Goal: Task Accomplishment & Management: Complete application form

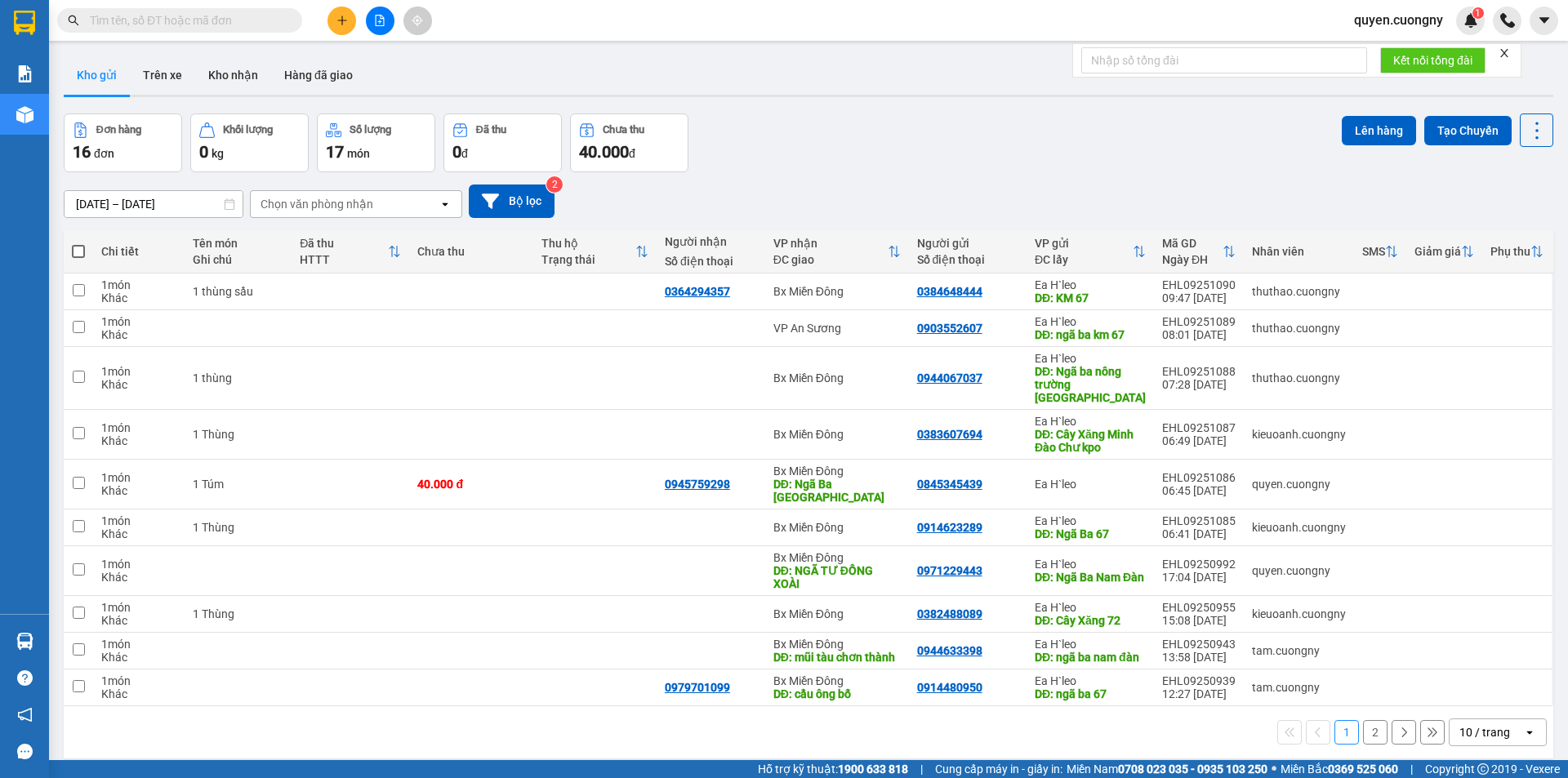
click at [159, 198] on input "[DATE] – [DATE]" at bounding box center [152, 204] width 178 height 26
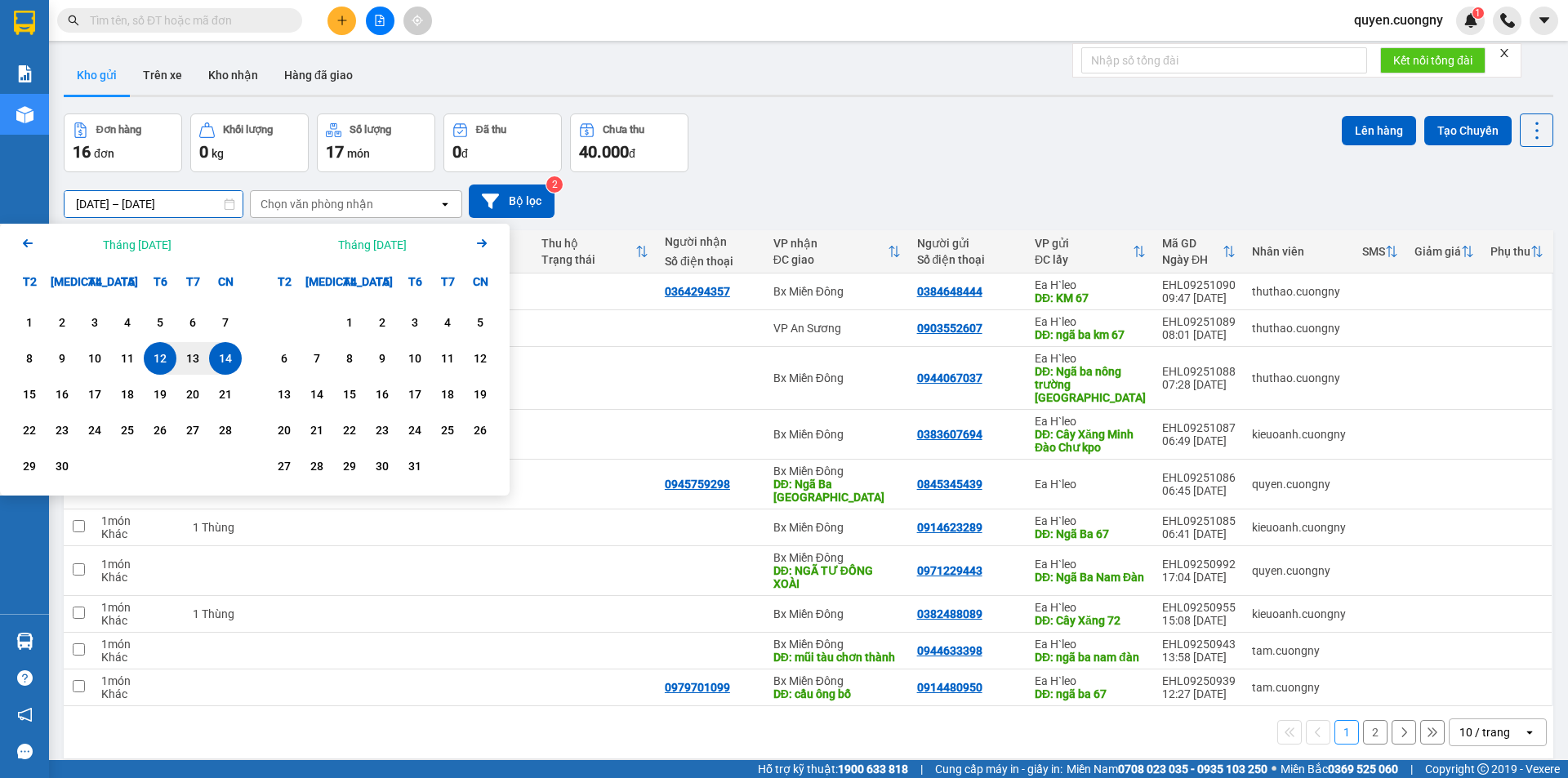
click at [221, 364] on div "14" at bounding box center [225, 358] width 23 height 20
type input "[DATE] – [DATE]"
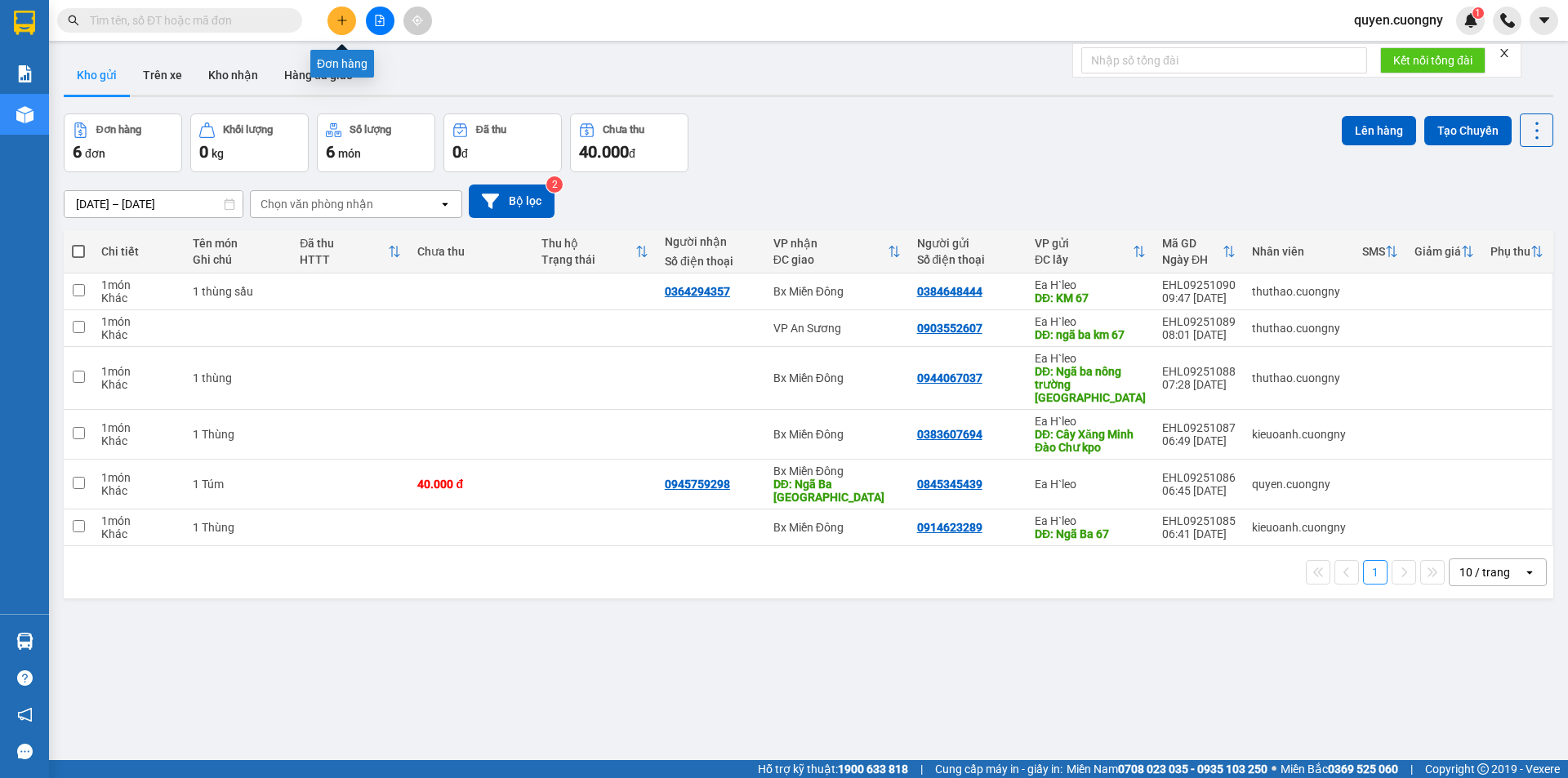
click at [346, 26] on button at bounding box center [341, 20] width 29 height 29
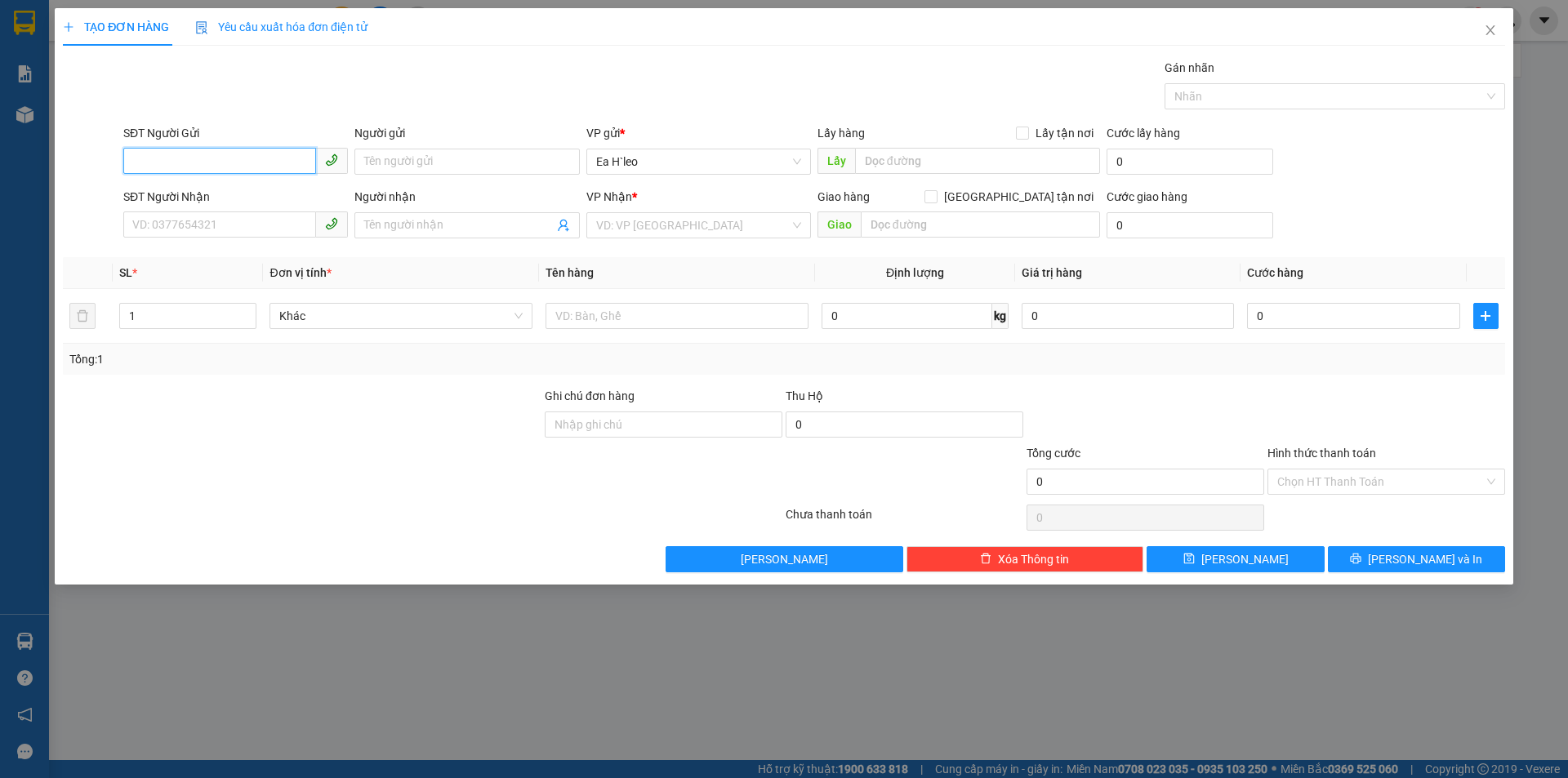
click at [267, 164] on input "SĐT Người Gửi" at bounding box center [219, 161] width 192 height 26
type input "0358271355"
click at [1044, 164] on input "text" at bounding box center [978, 161] width 245 height 26
type input "k"
click at [722, 238] on div "VD: VP Sài Gòn" at bounding box center [699, 225] width 225 height 26
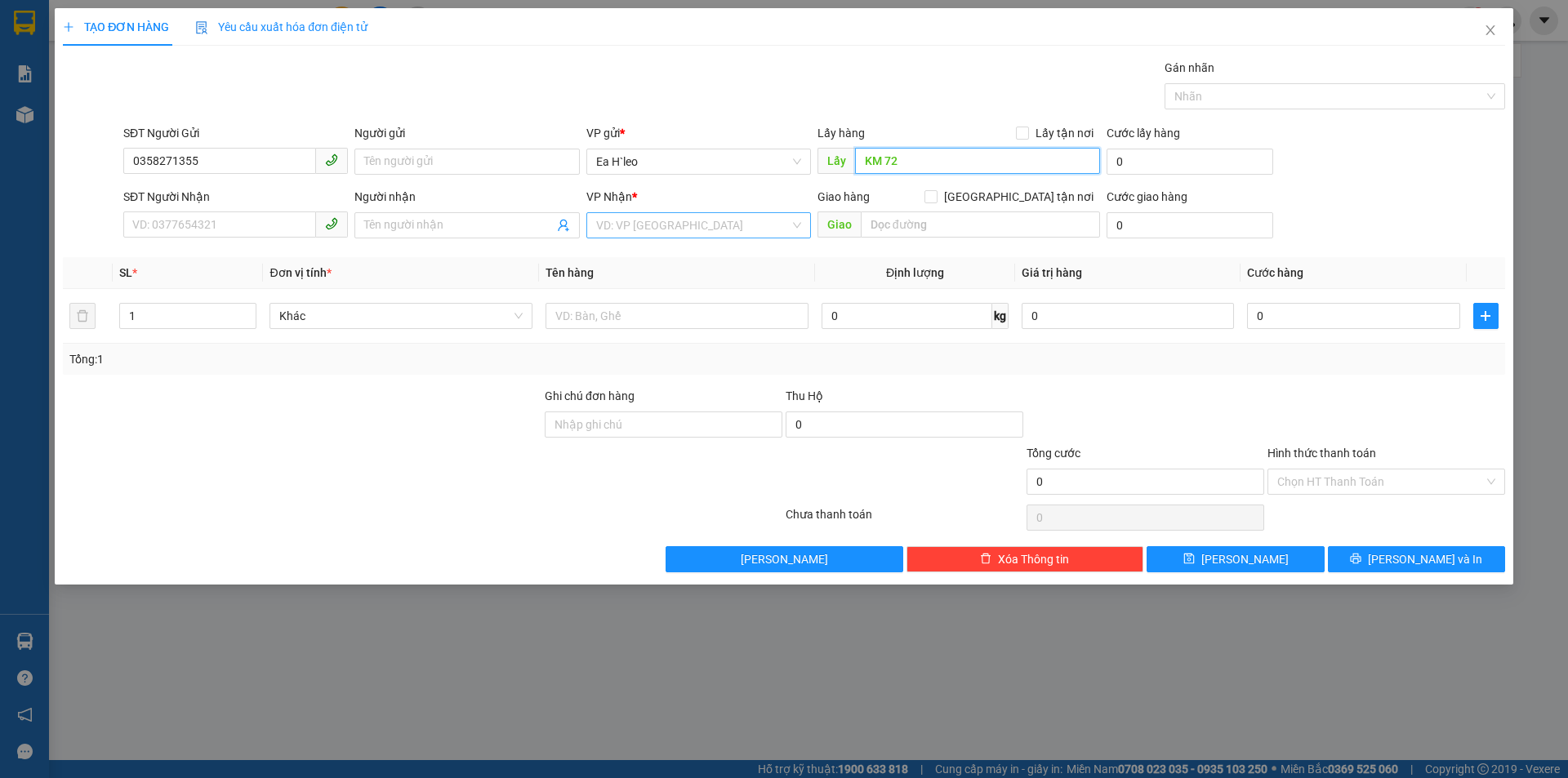
type input "KM 72"
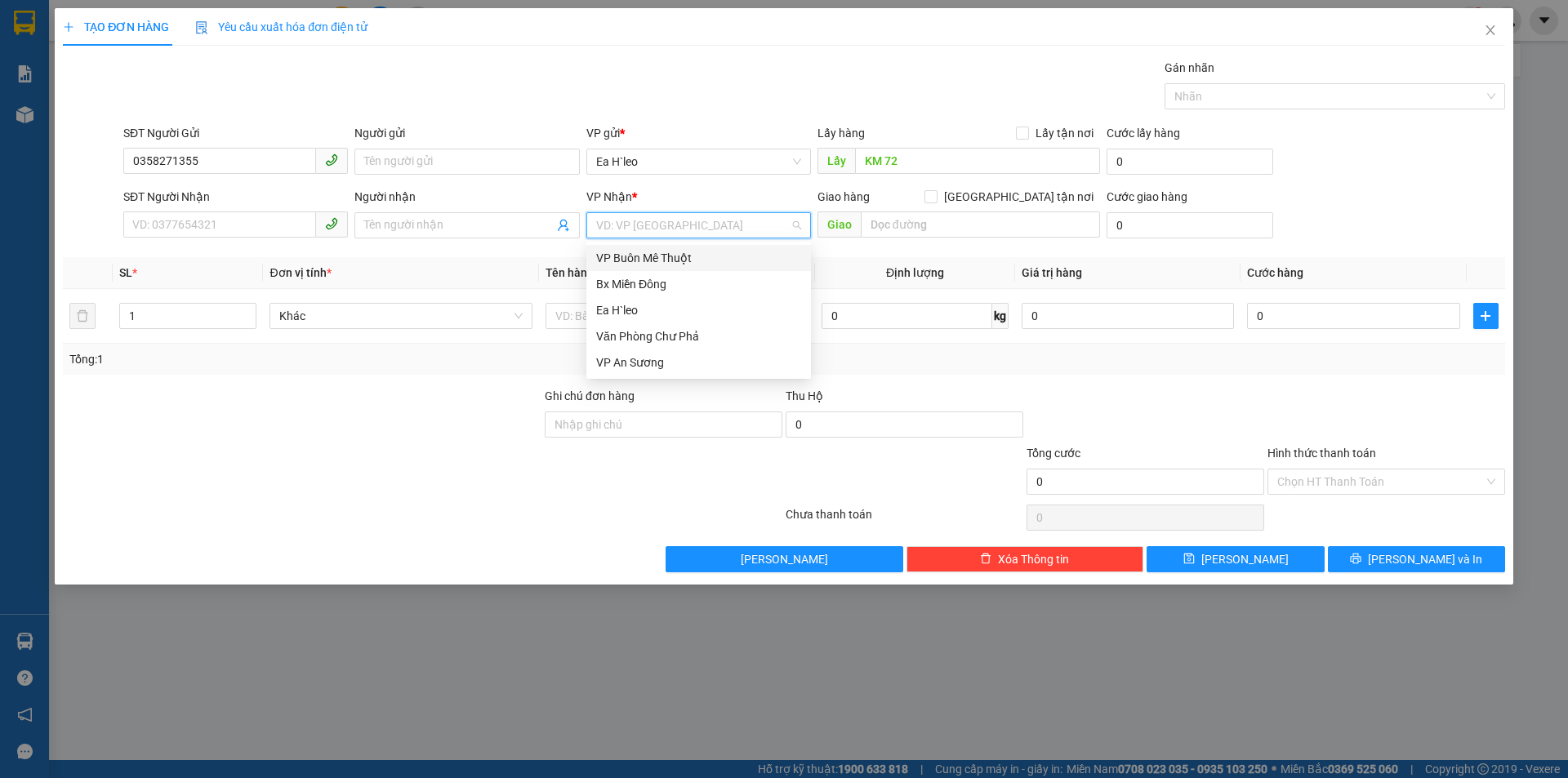
click at [720, 232] on input "search" at bounding box center [692, 225] width 193 height 24
click at [713, 281] on div "Bx Miền Đông" at bounding box center [698, 284] width 204 height 18
click at [906, 224] on input "text" at bounding box center [980, 225] width 239 height 26
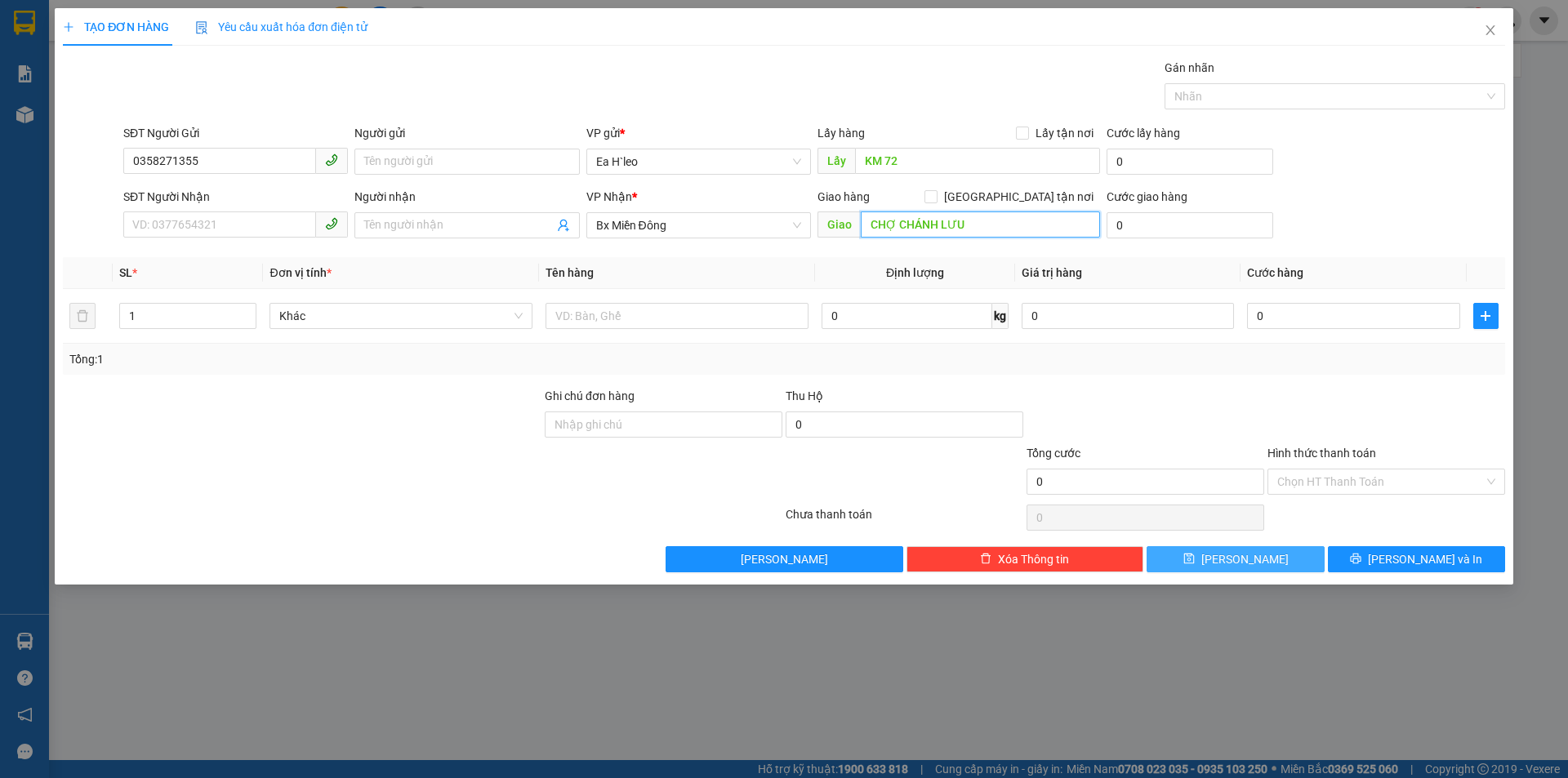
type input "CHỢ CHÁNH LƯU"
click at [1253, 565] on span "Lưu" at bounding box center [1245, 559] width 87 height 18
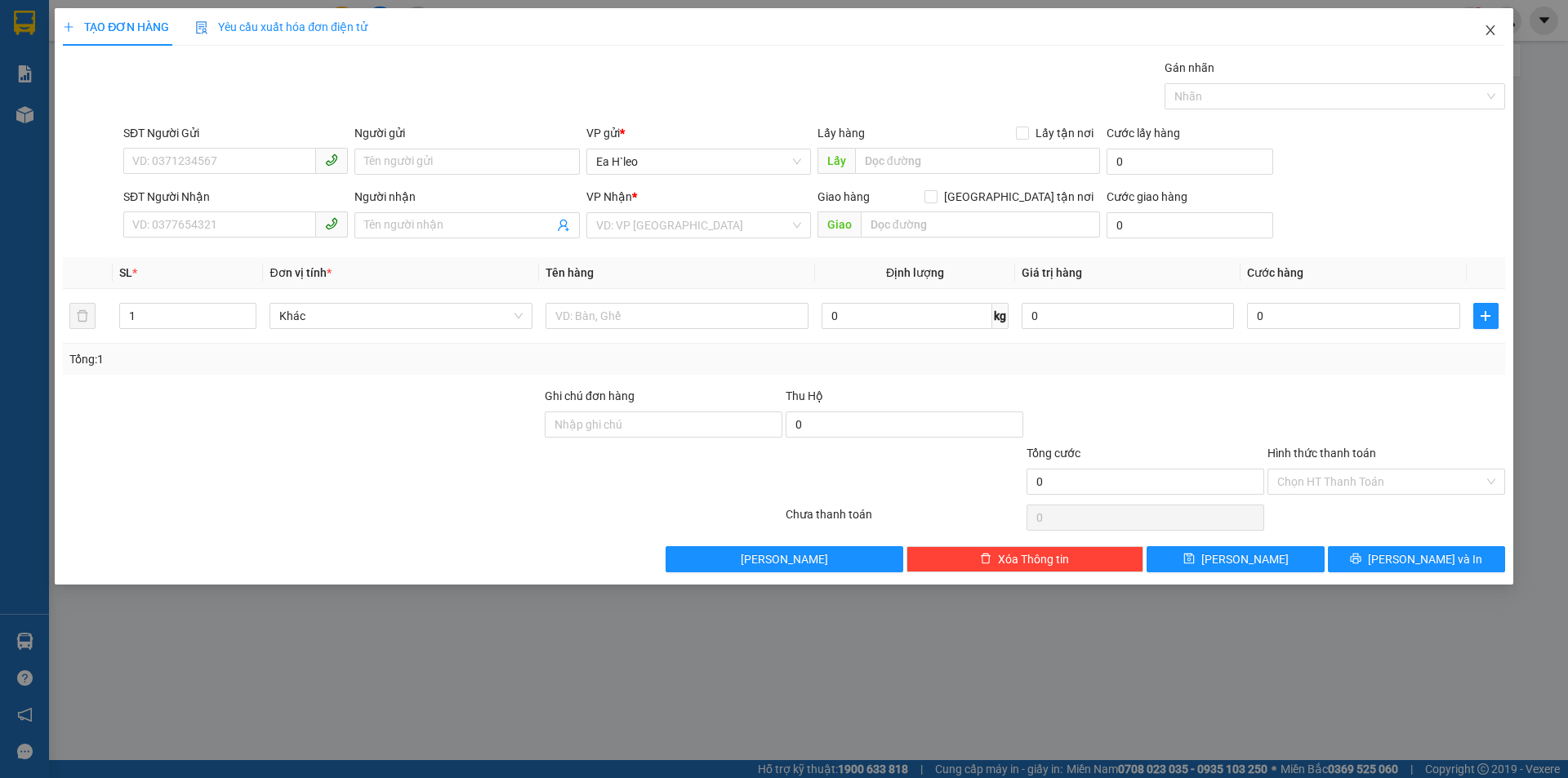
click at [1494, 32] on icon "close" at bounding box center [1490, 30] width 13 height 13
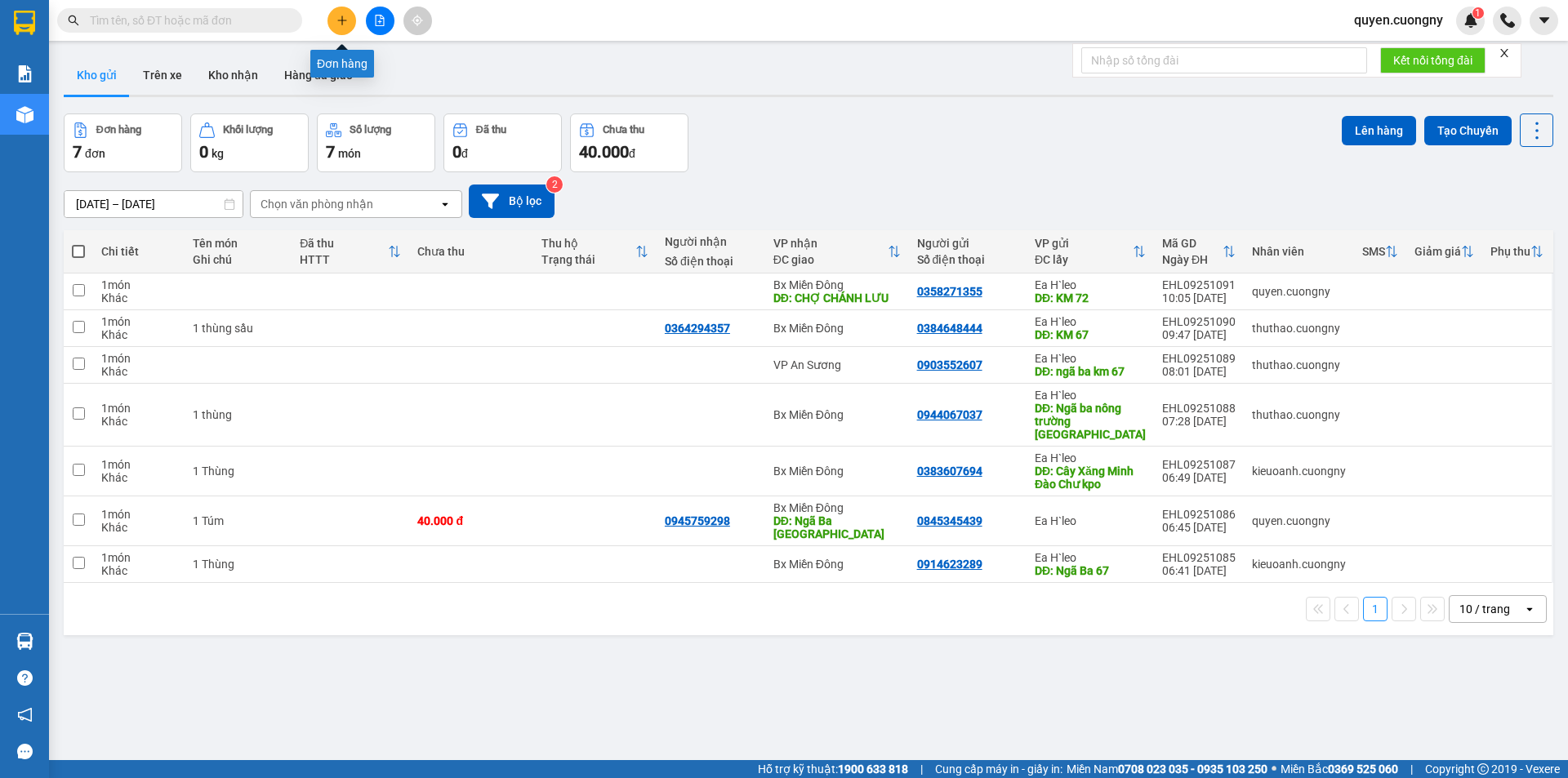
click at [336, 26] on button at bounding box center [341, 20] width 29 height 29
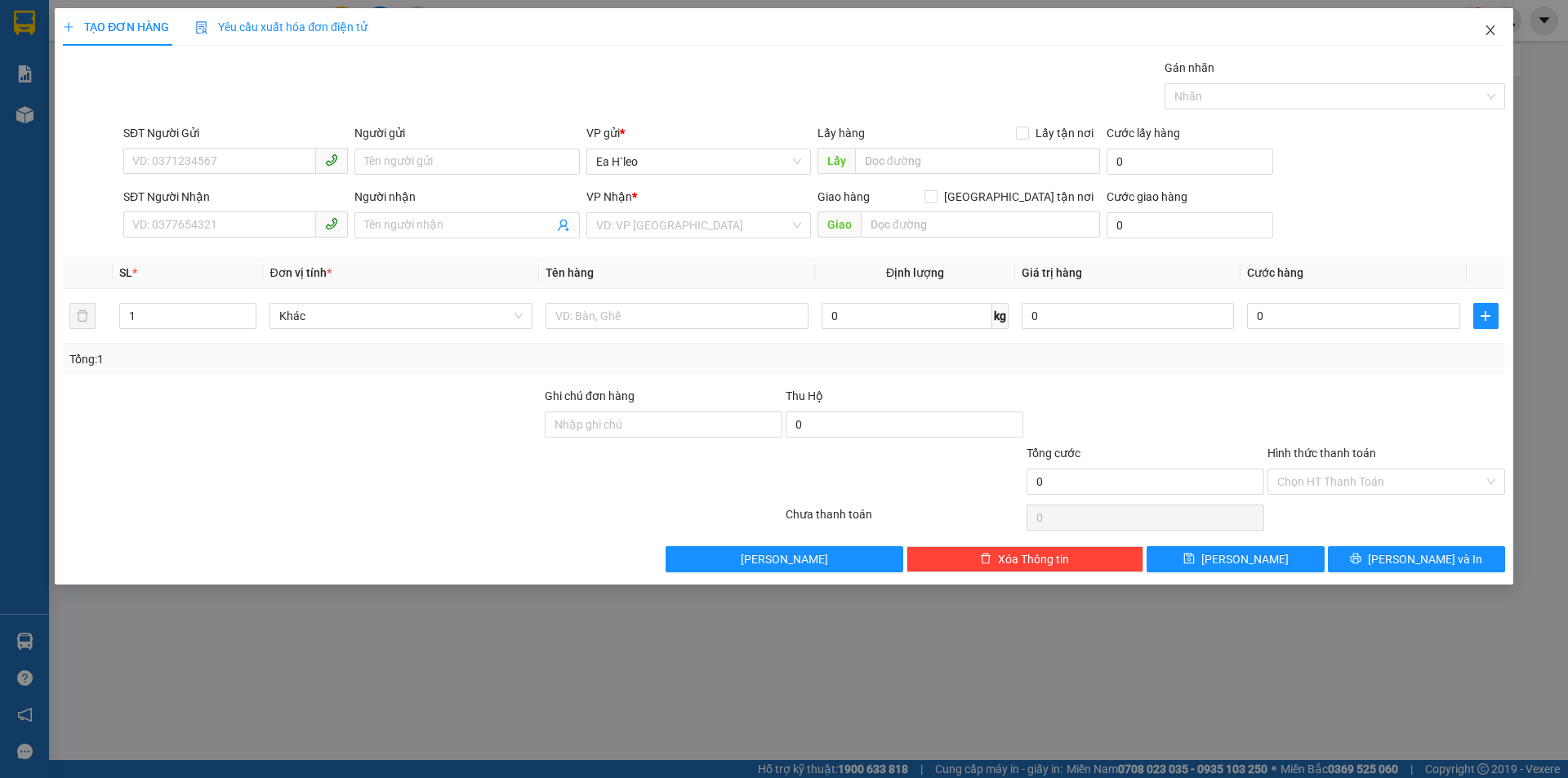
click at [1492, 26] on icon "close" at bounding box center [1490, 30] width 13 height 13
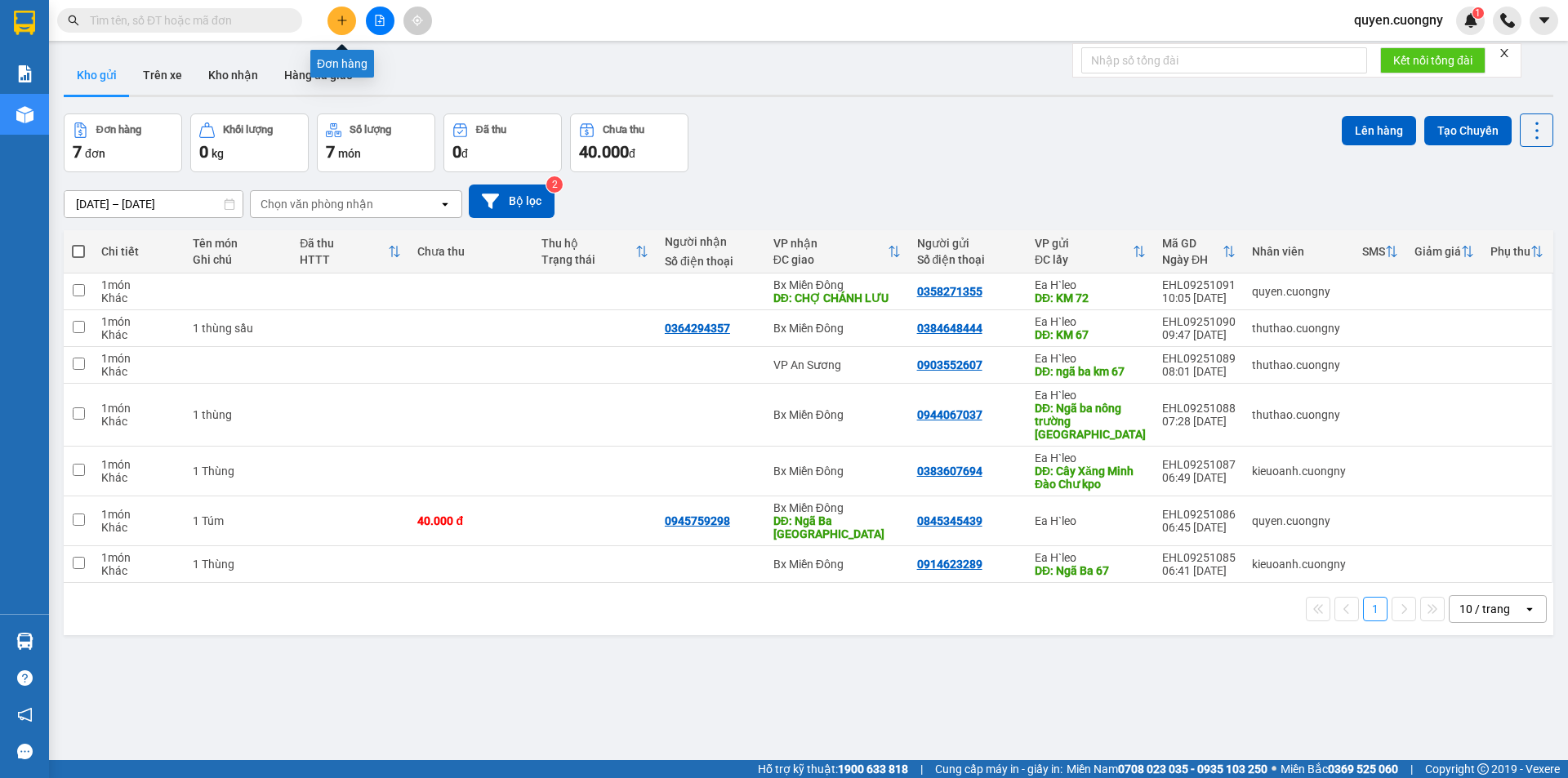
click at [340, 20] on icon "plus" at bounding box center [342, 20] width 11 height 11
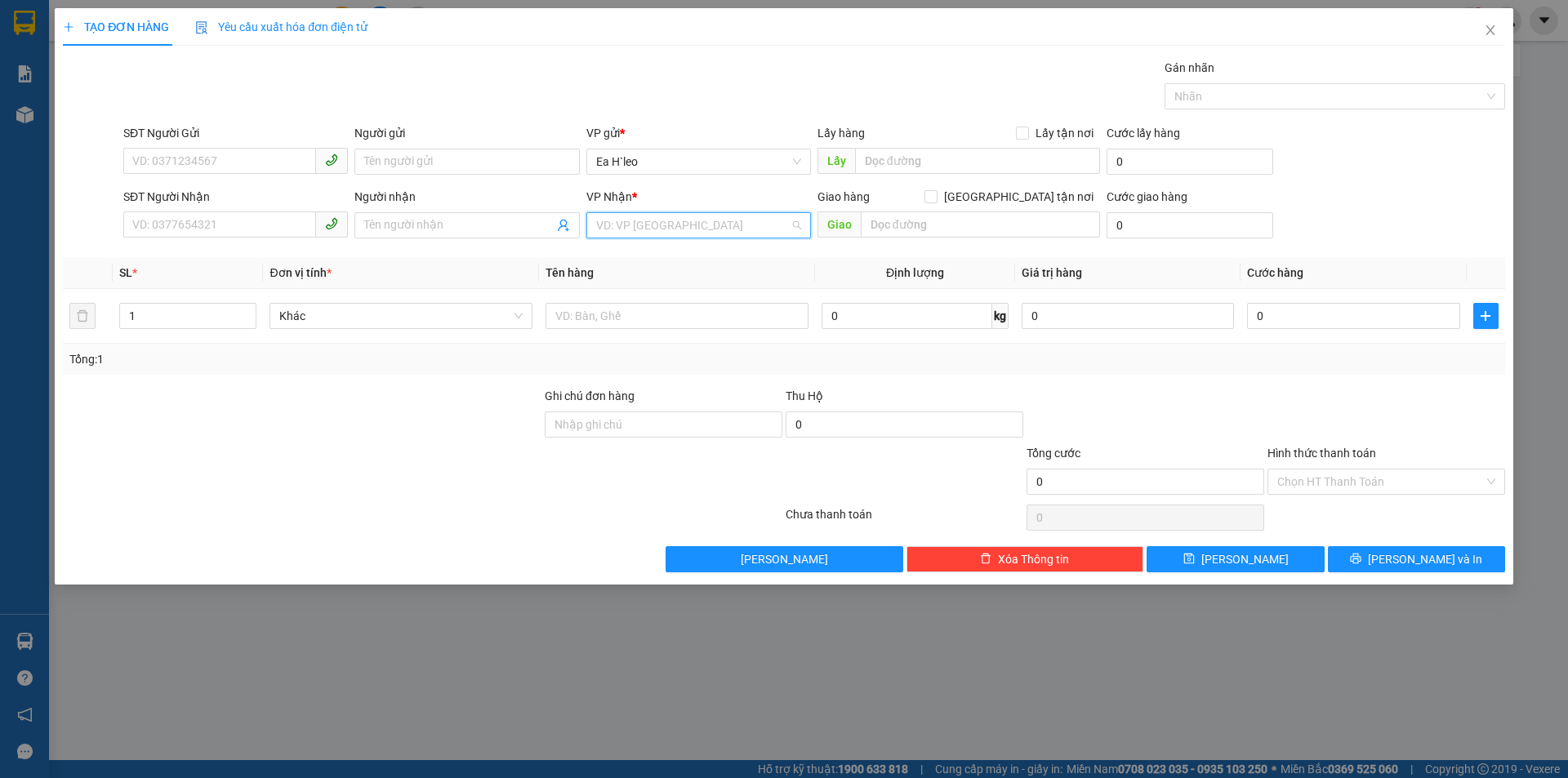
click at [598, 229] on input "search" at bounding box center [692, 225] width 193 height 24
click at [645, 292] on div "Bx Miền Đông" at bounding box center [698, 284] width 204 height 18
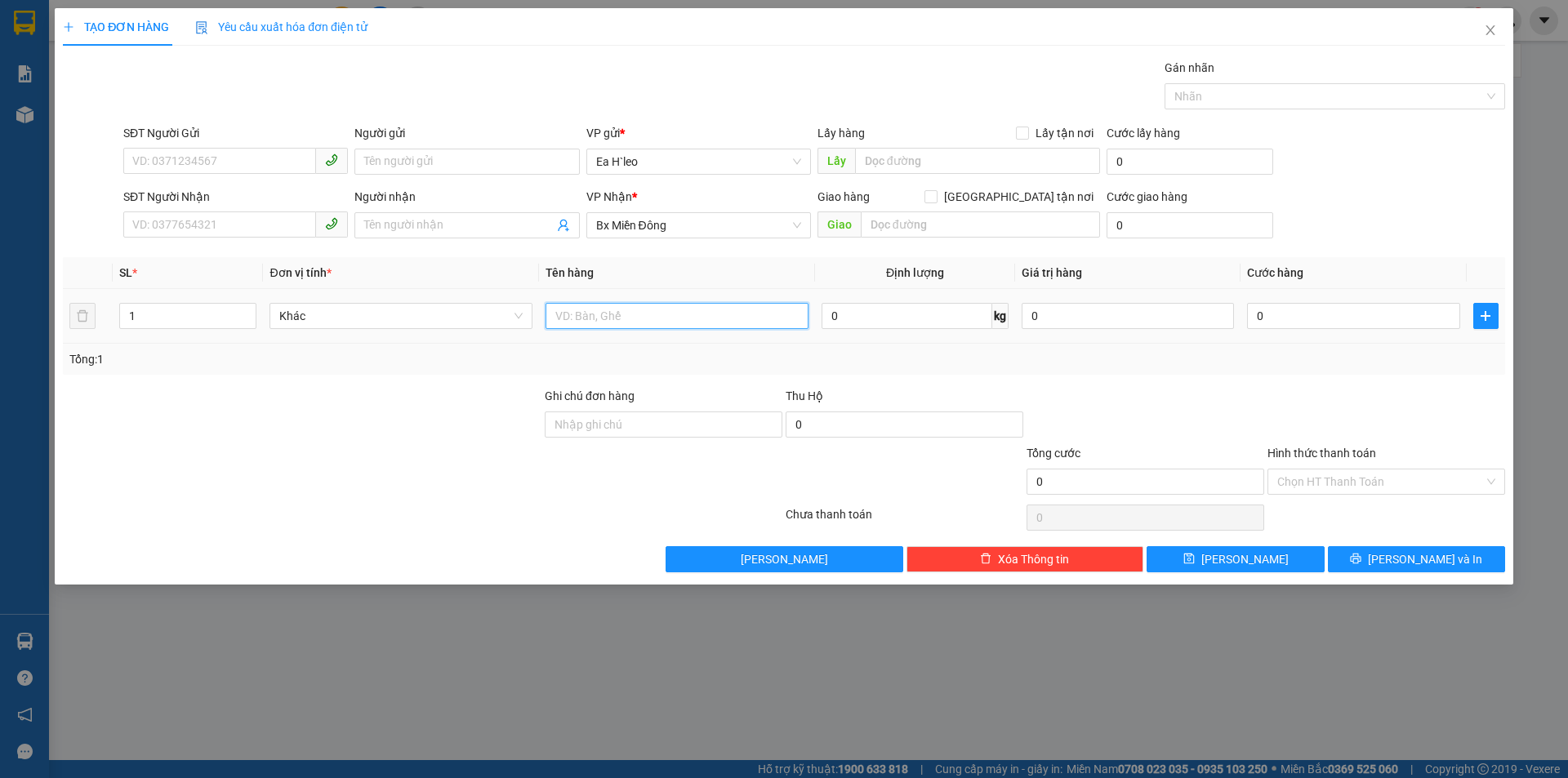
click at [631, 320] on input "text" at bounding box center [677, 316] width 263 height 26
type input "Q"
type input "1 GIẤY"
click at [257, 231] on input "SĐT Người Nhận" at bounding box center [219, 225] width 192 height 26
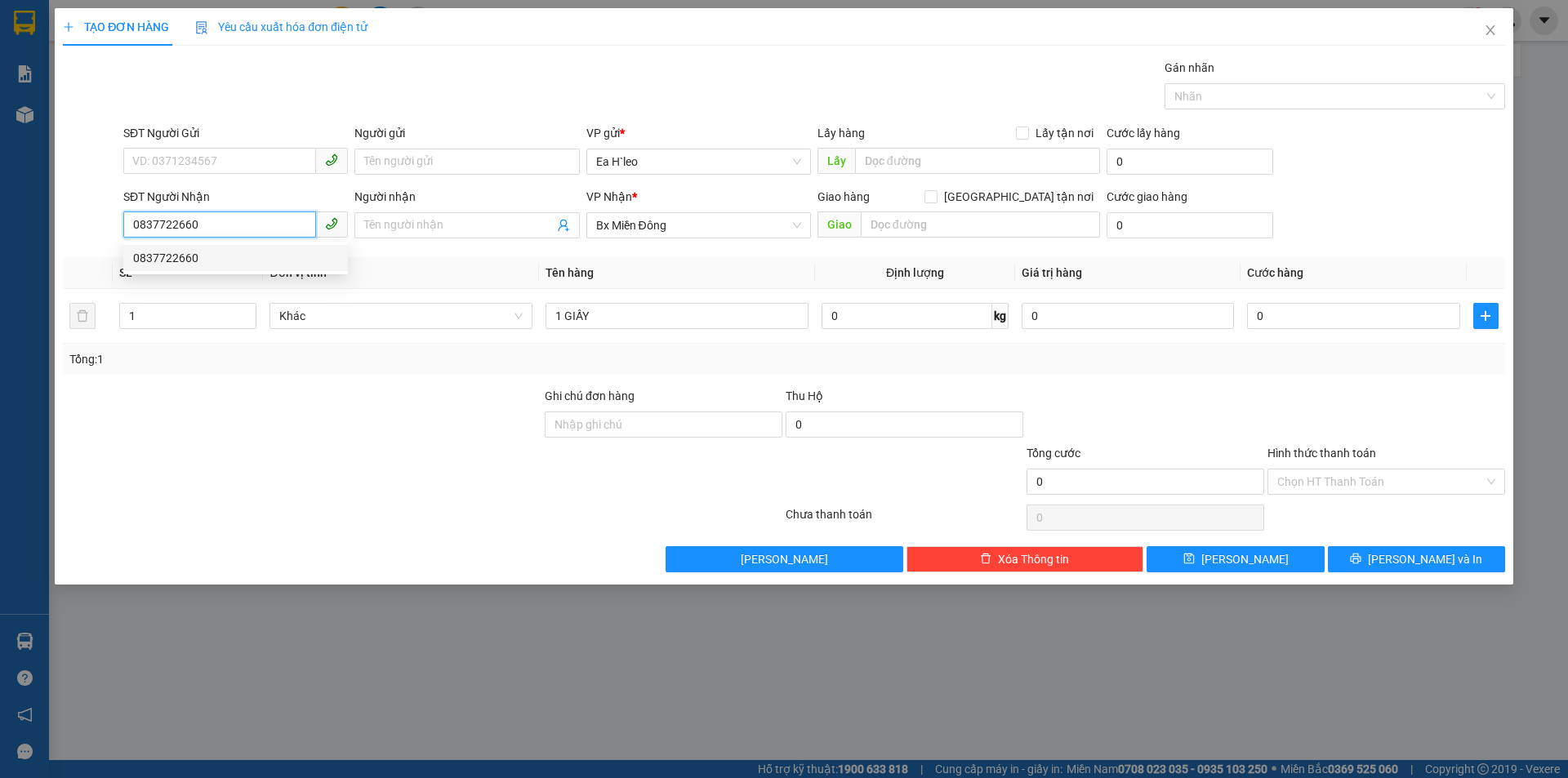
click at [222, 270] on div "0837722660" at bounding box center [236, 258] width 225 height 26
type input "0837722660"
click at [217, 156] on input "SĐT Người Gửi" at bounding box center [219, 161] width 192 height 26
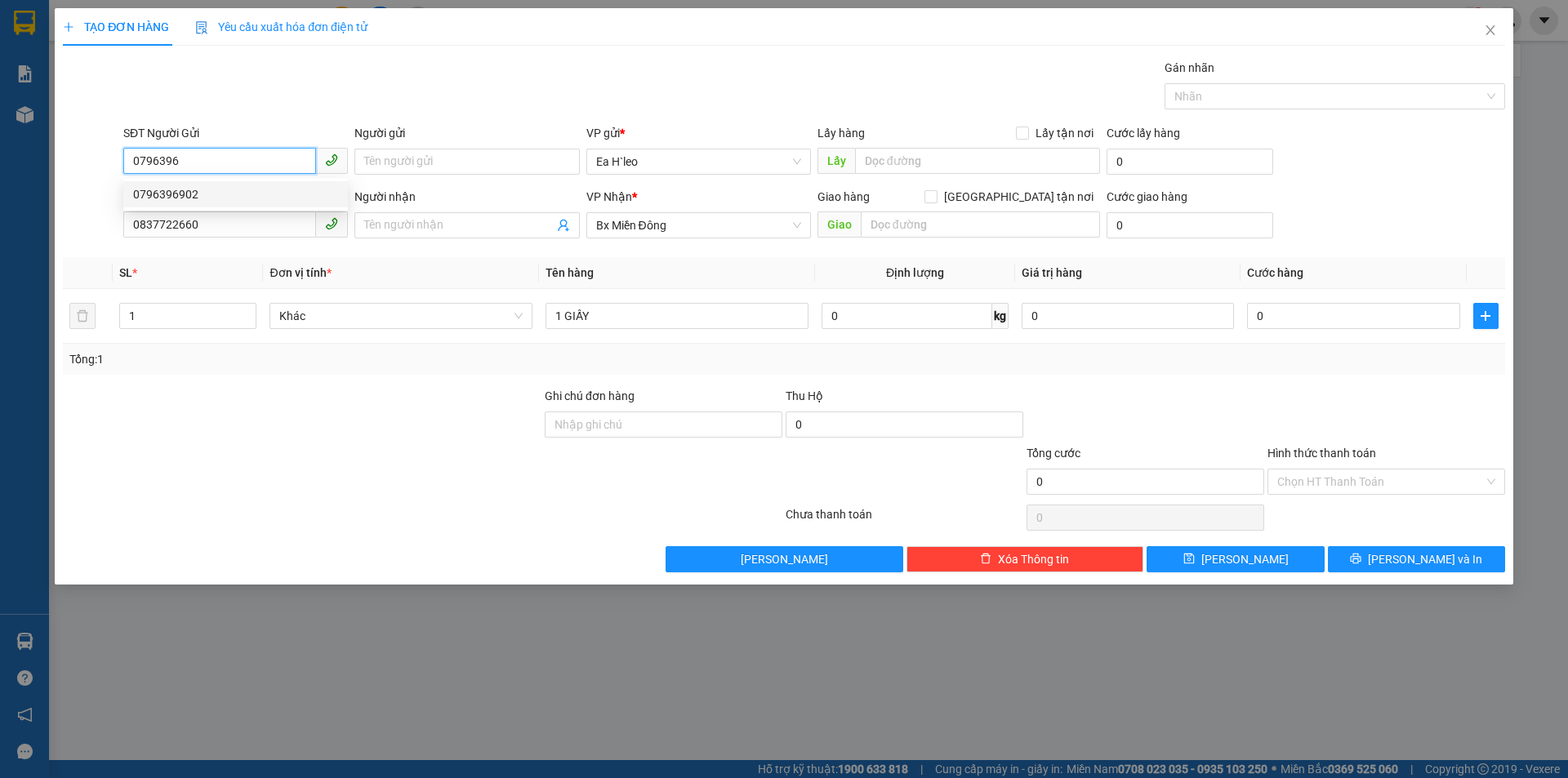
click at [231, 199] on div "0796396902" at bounding box center [235, 193] width 204 height 18
type input "0796396902"
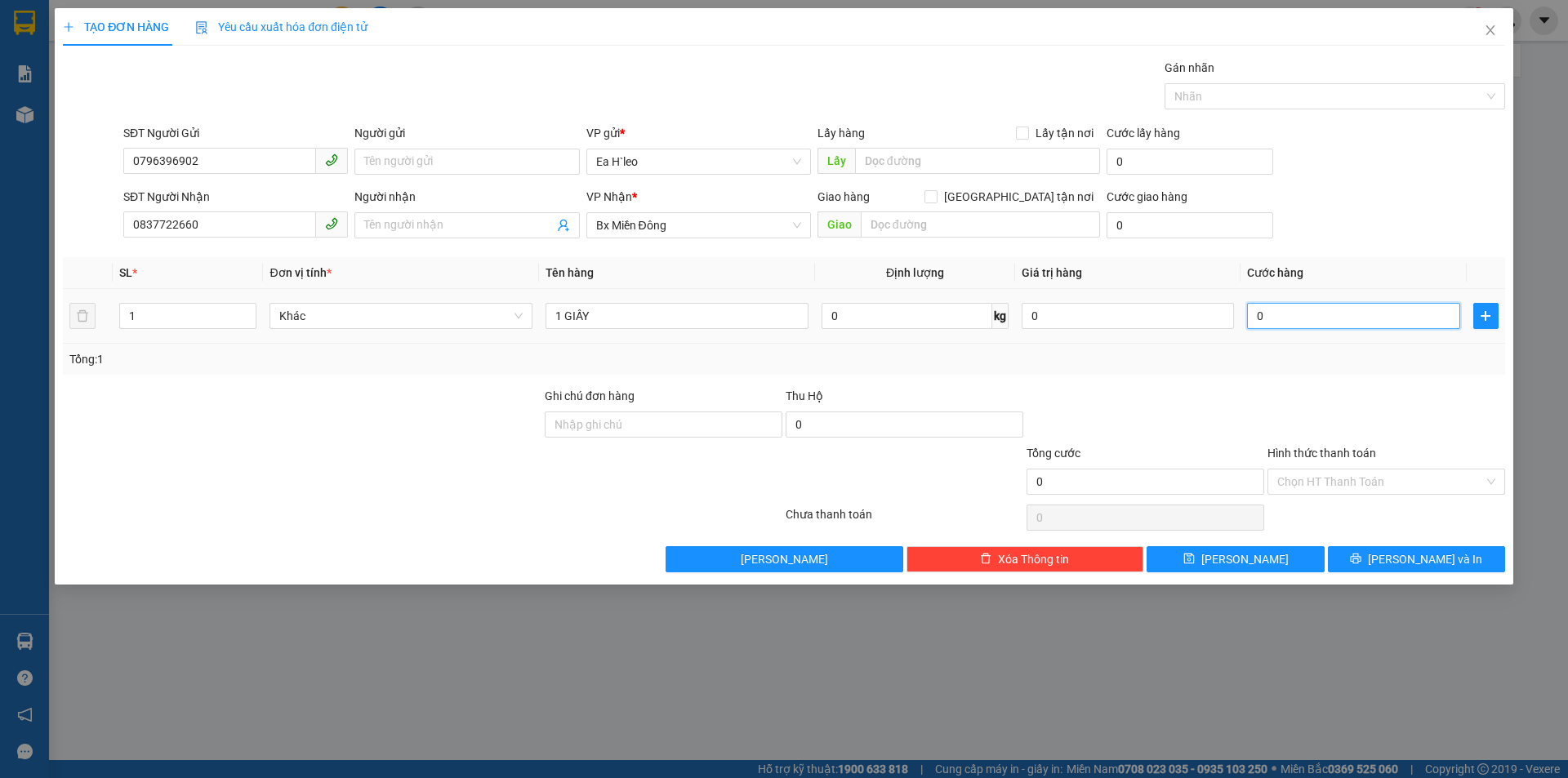
click at [1333, 312] on input "0" at bounding box center [1352, 316] width 212 height 26
type input "5"
type input "50"
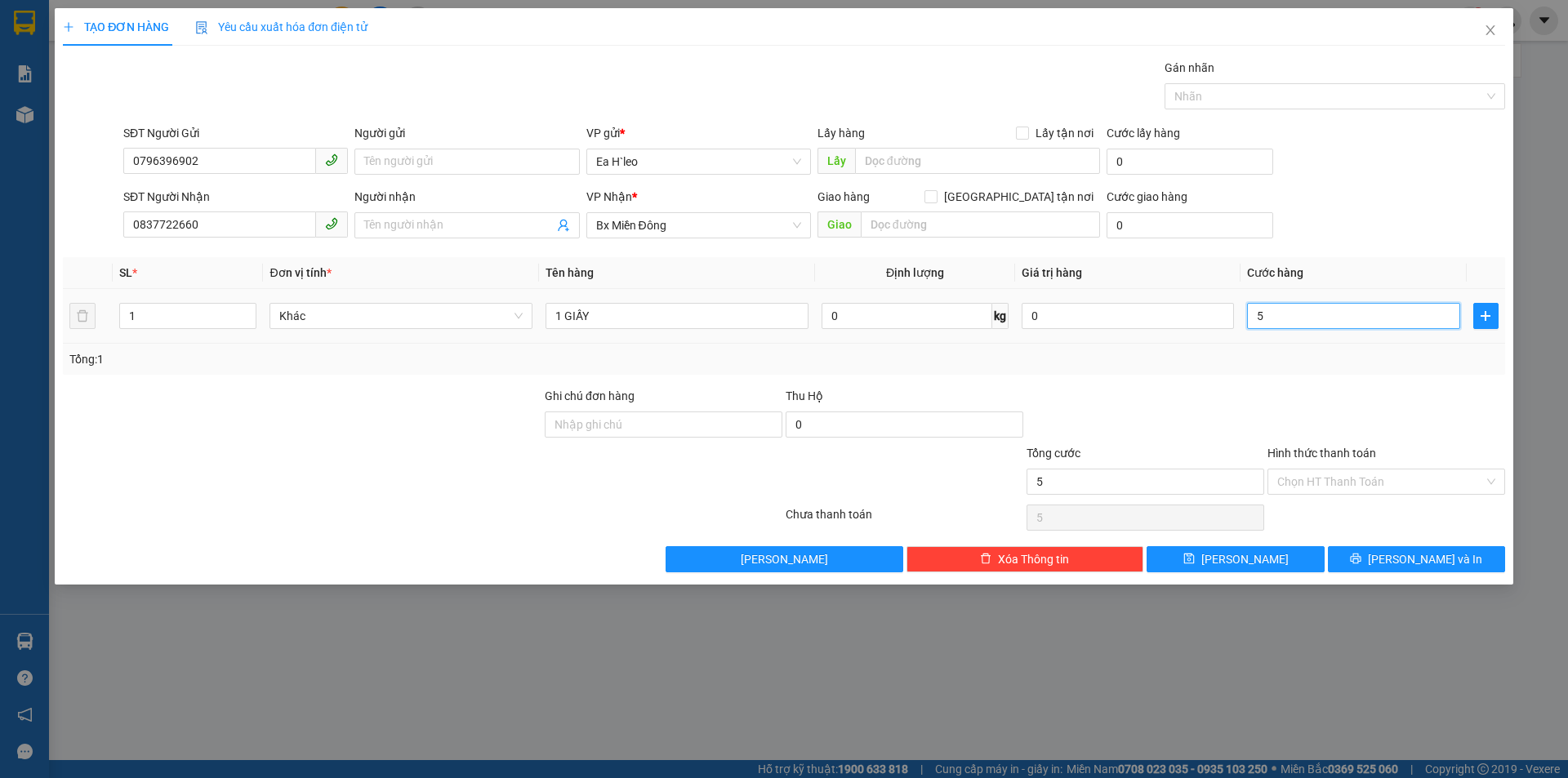
type input "50"
type input "500"
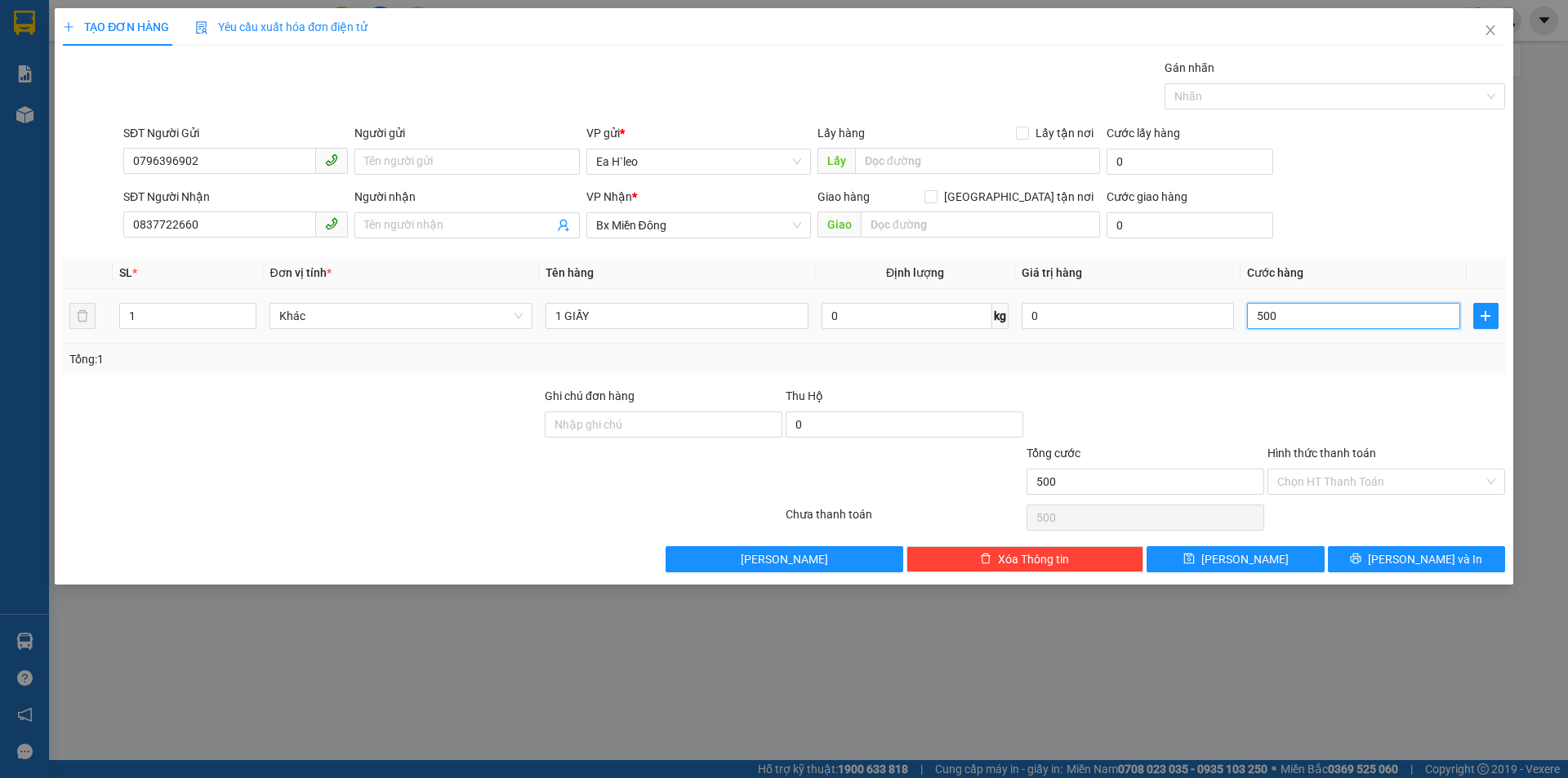
type input "5.000"
type input "50.000"
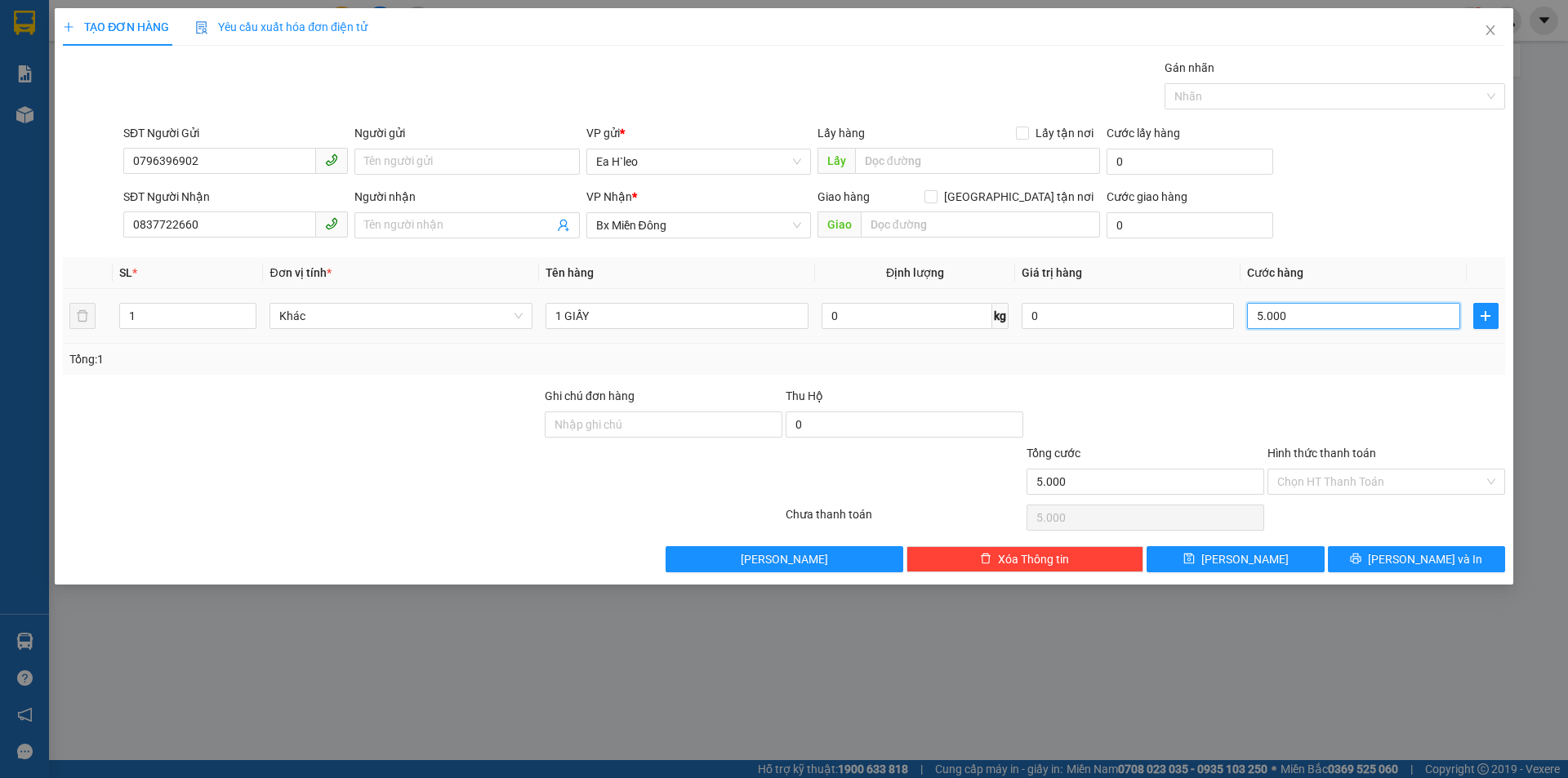
type input "50.000"
click at [647, 312] on input "1 GIẤY" at bounding box center [677, 316] width 263 height 26
type input "1 GIẤY + CK NY"
click at [1298, 477] on input "Hình thức thanh toán" at bounding box center [1380, 481] width 206 height 24
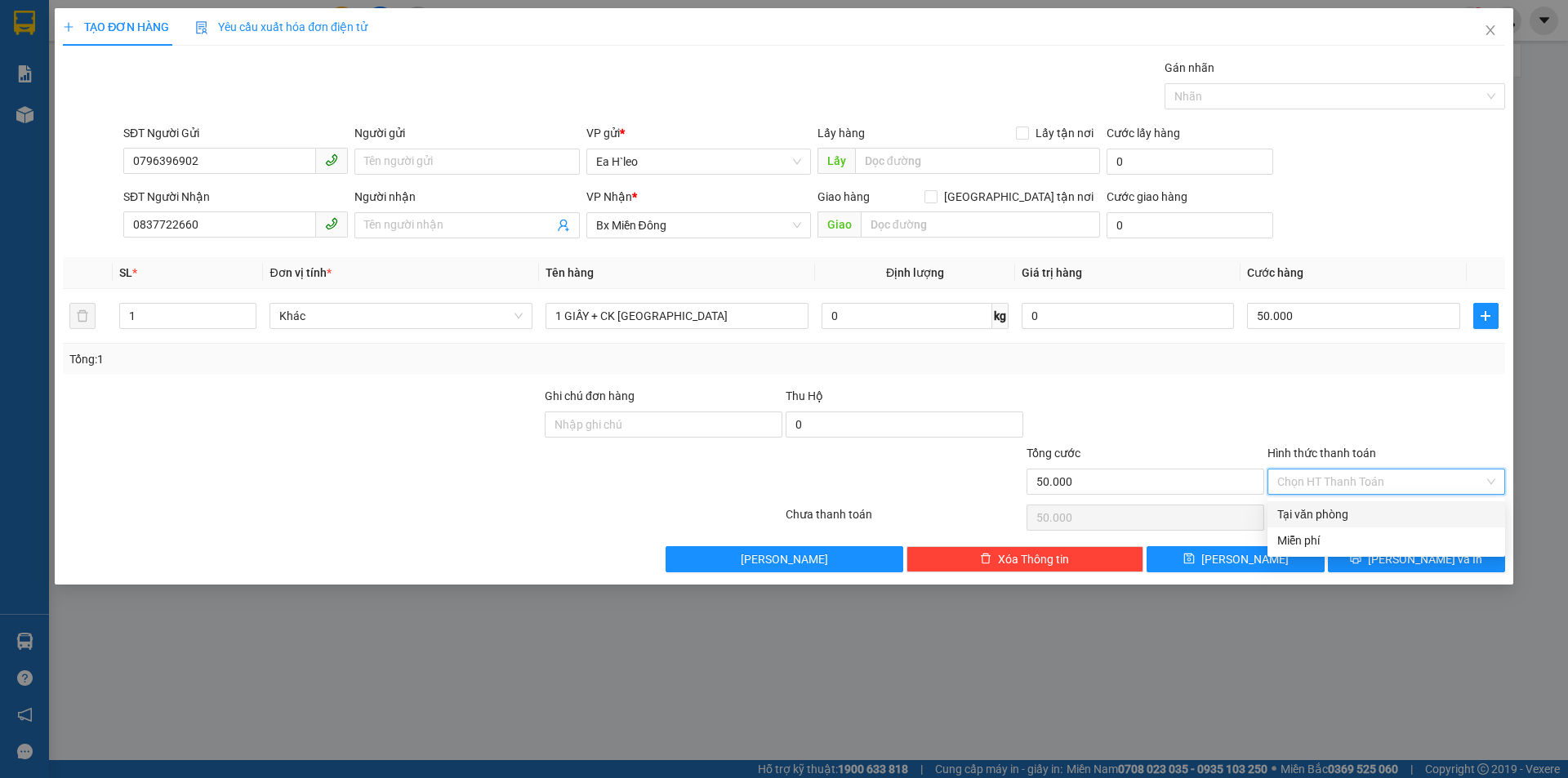
click at [1315, 510] on div "Tại văn phòng" at bounding box center [1386, 514] width 218 height 18
type input "0"
click at [1427, 563] on span "Lưu và In" at bounding box center [1424, 559] width 114 height 18
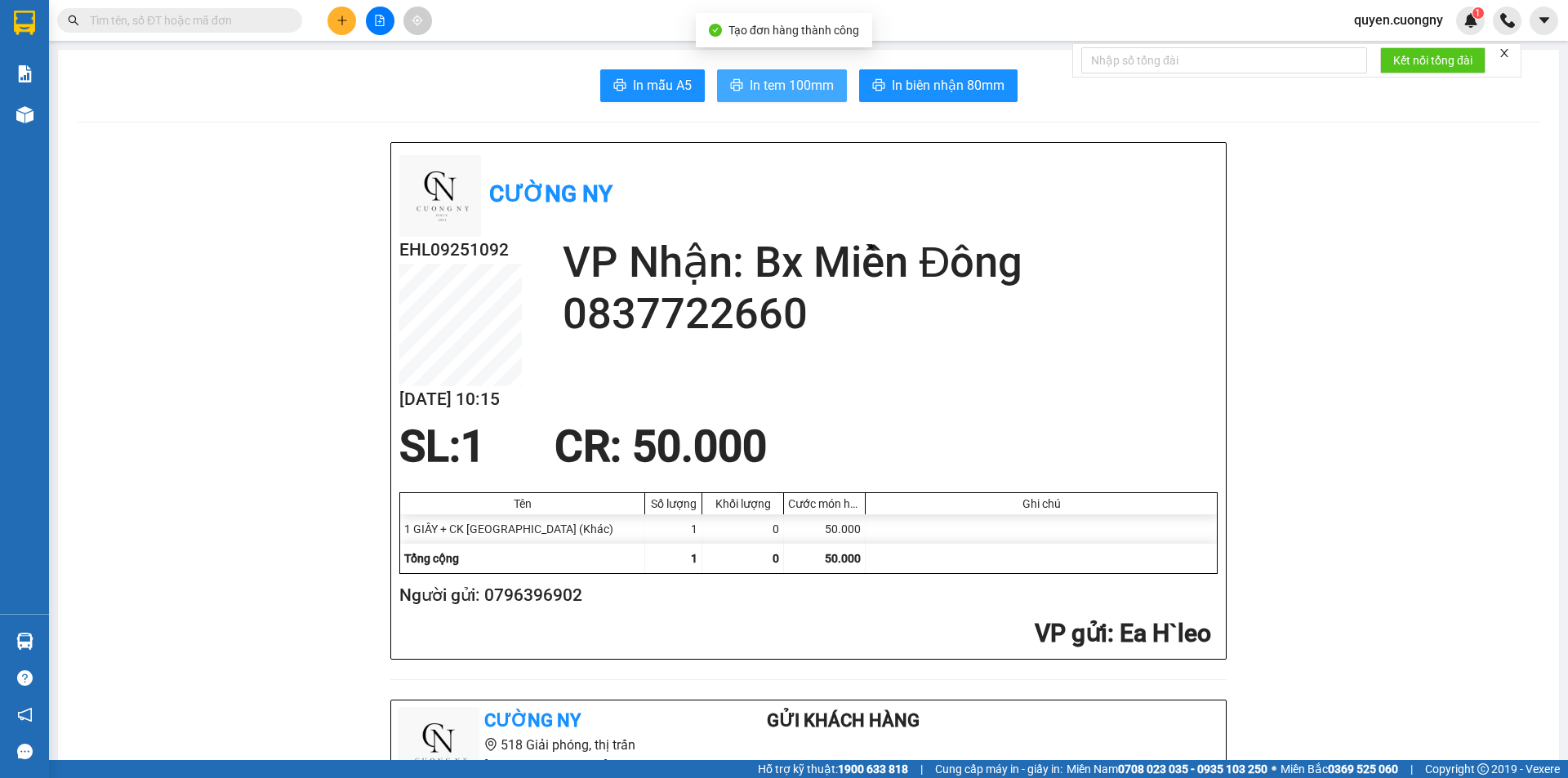
click at [760, 89] on span "In tem 100mm" at bounding box center [791, 86] width 84 height 20
